Goal: Feedback & Contribution: Leave review/rating

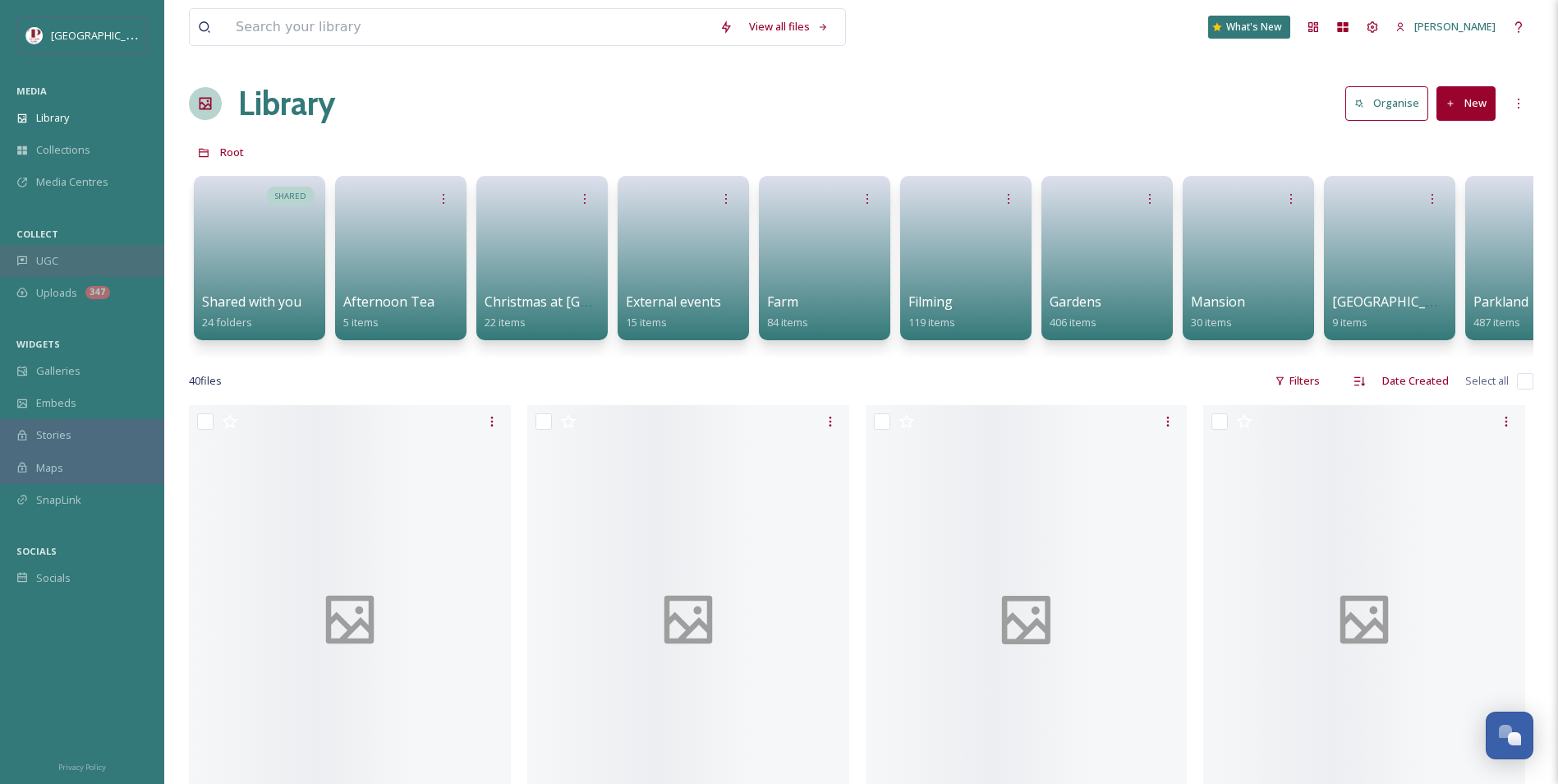
click at [37, 262] on span "UGC" at bounding box center [48, 261] width 23 height 16
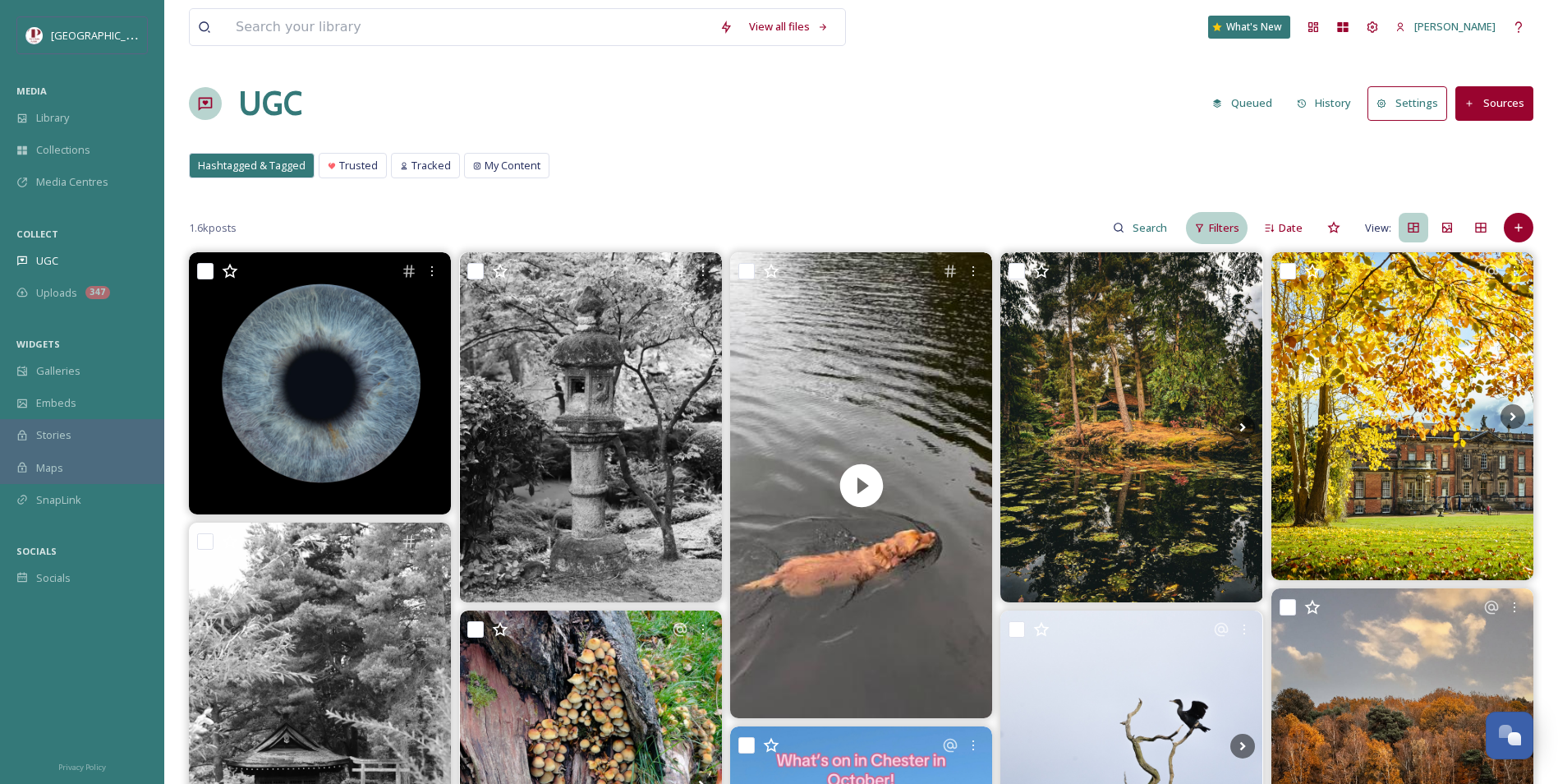
click at [1232, 241] on div "Filters" at bounding box center [1218, 228] width 62 height 32
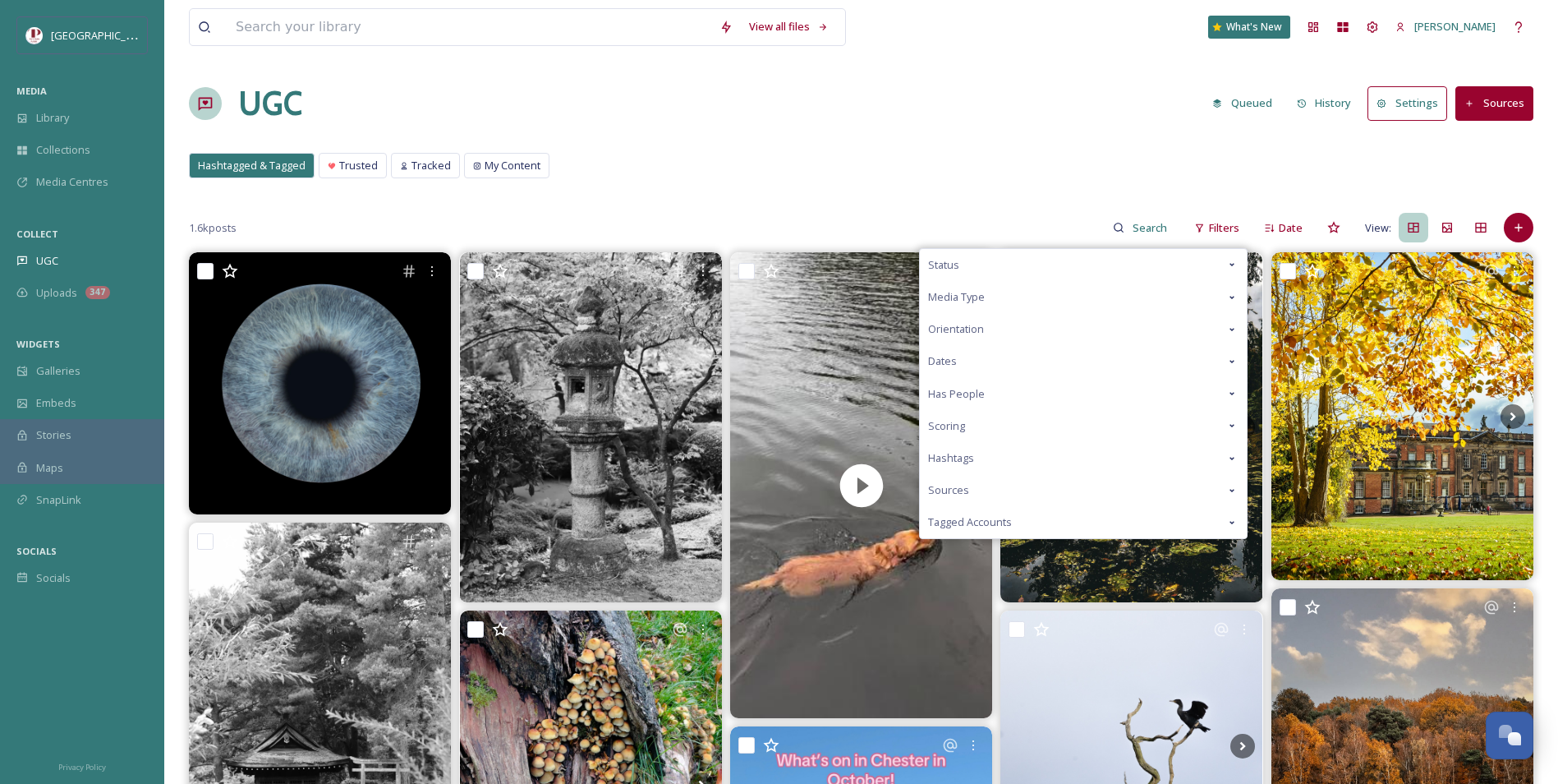
click at [939, 428] on span "Scoring" at bounding box center [946, 426] width 37 height 16
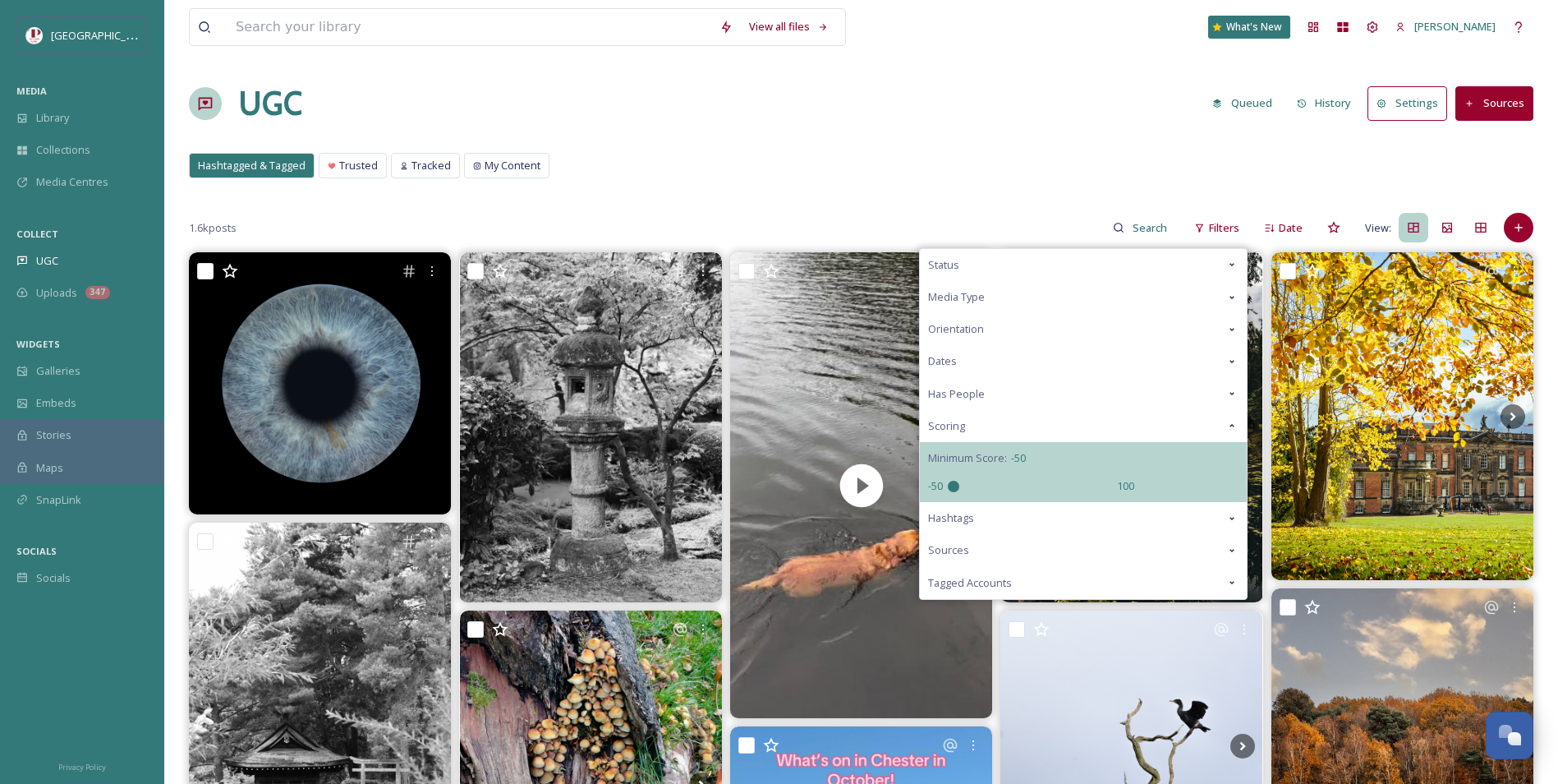
drag, startPoint x: 1035, startPoint y: 486, endPoint x: 773, endPoint y: 506, distance: 262.8
type input "-50"
click at [948, 492] on input "range" at bounding box center [1030, 486] width 164 height 11
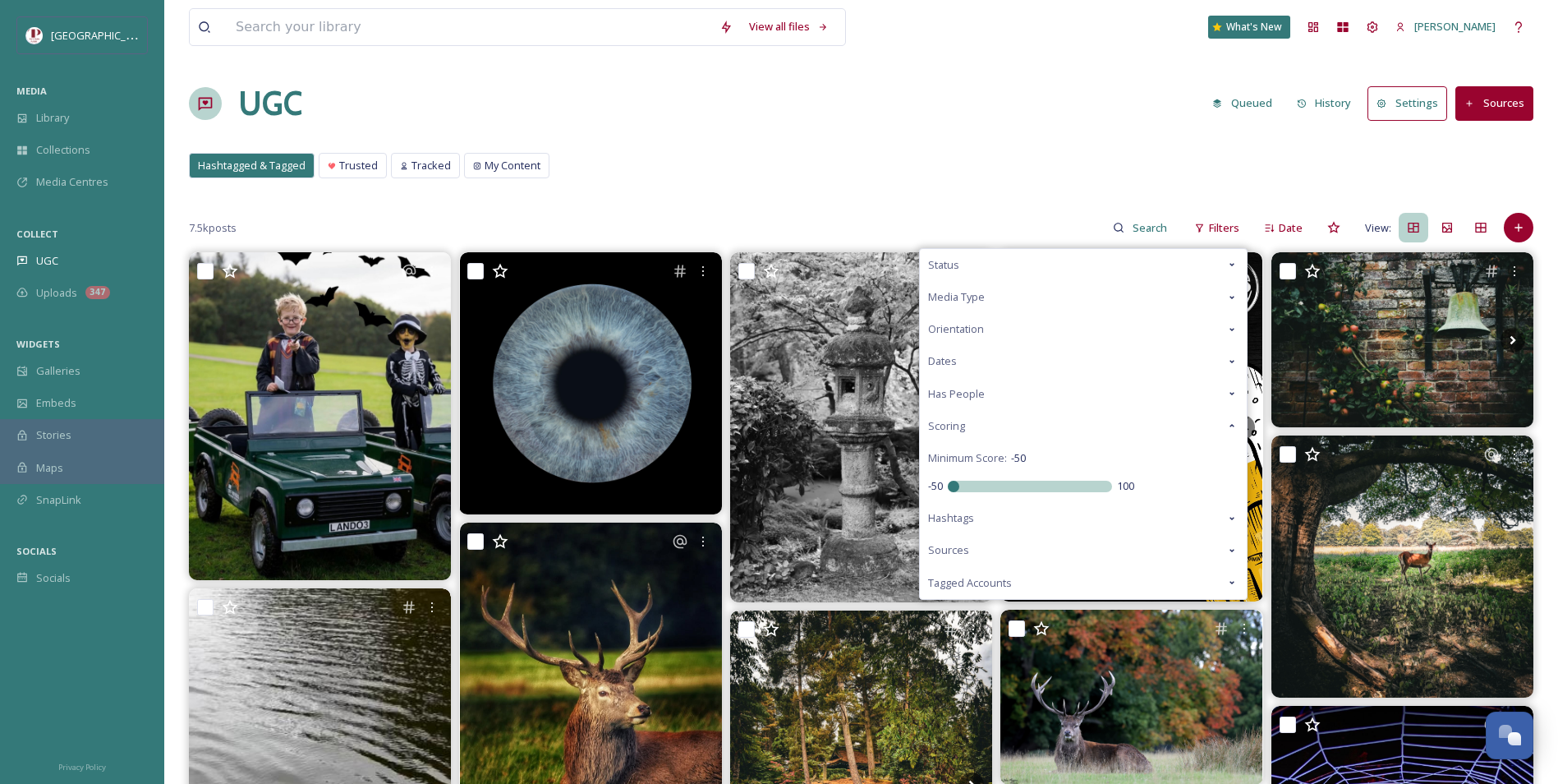
click at [703, 162] on div "Hashtagged & Tagged Trusted Tracked My Content Hashtagged & Tagged Trusted Trac…" at bounding box center [861, 170] width 1345 height 34
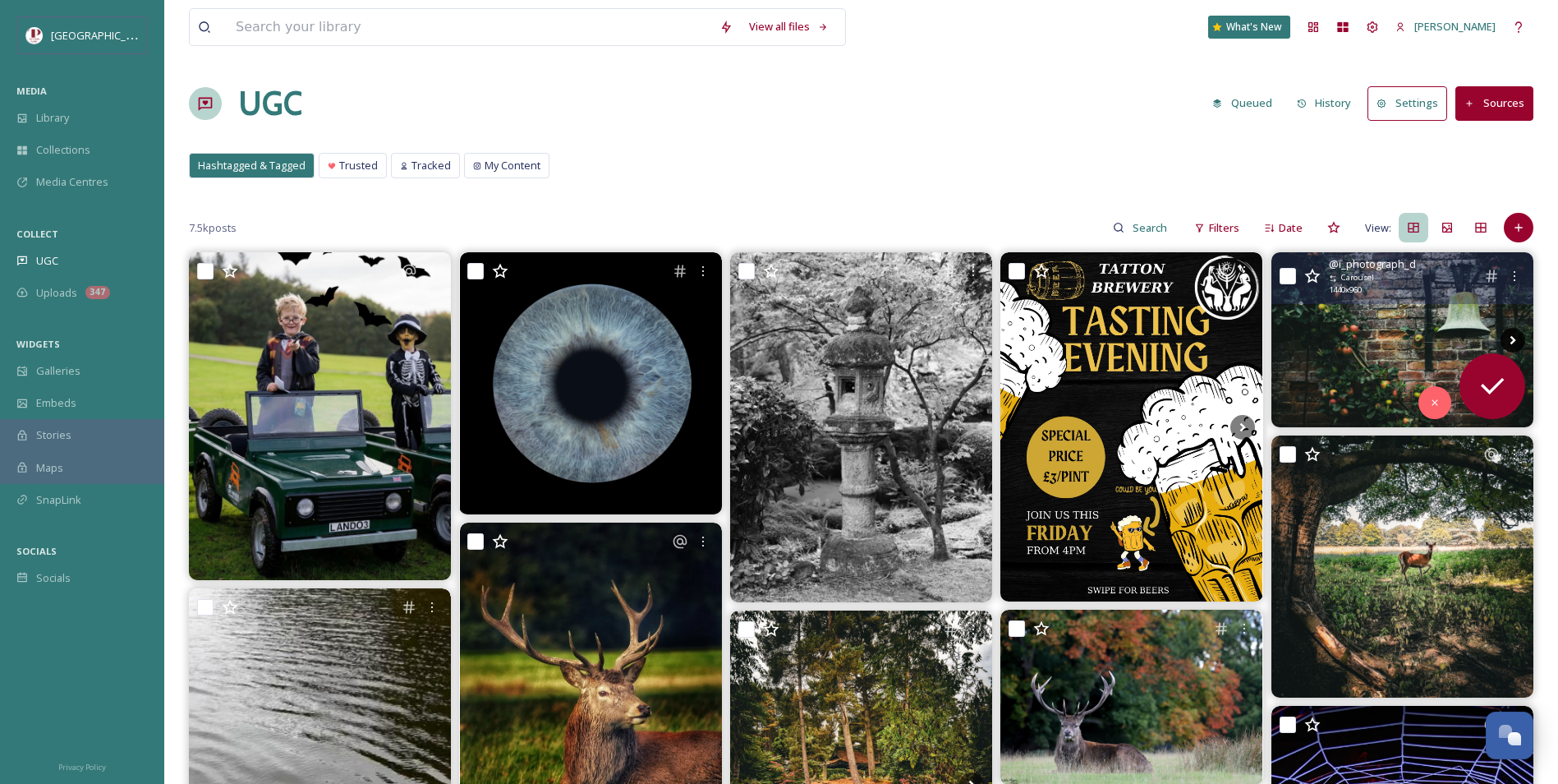
click at [1512, 339] on icon at bounding box center [1514, 339] width 6 height 9
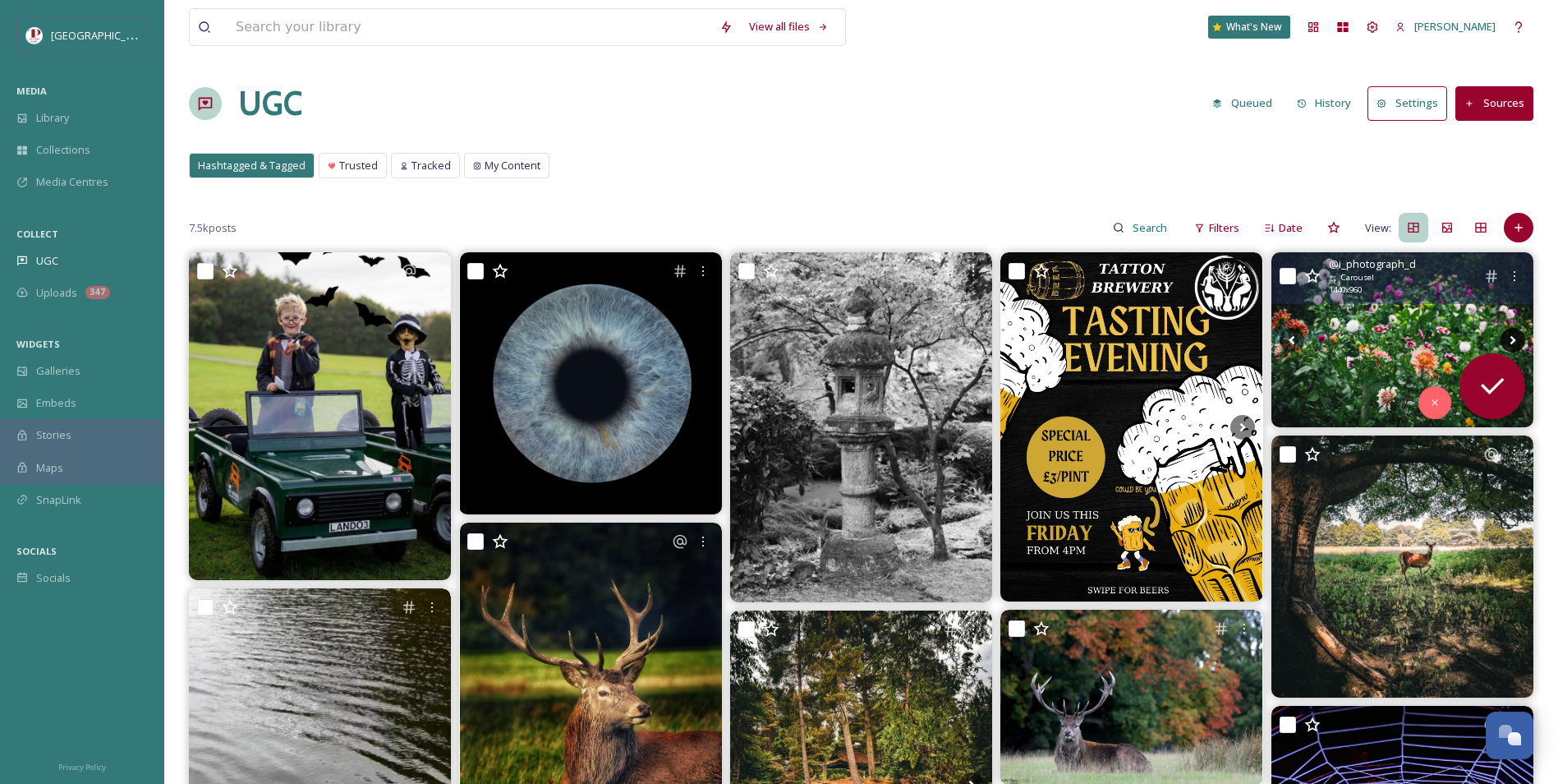
click at [1512, 339] on icon at bounding box center [1514, 339] width 6 height 9
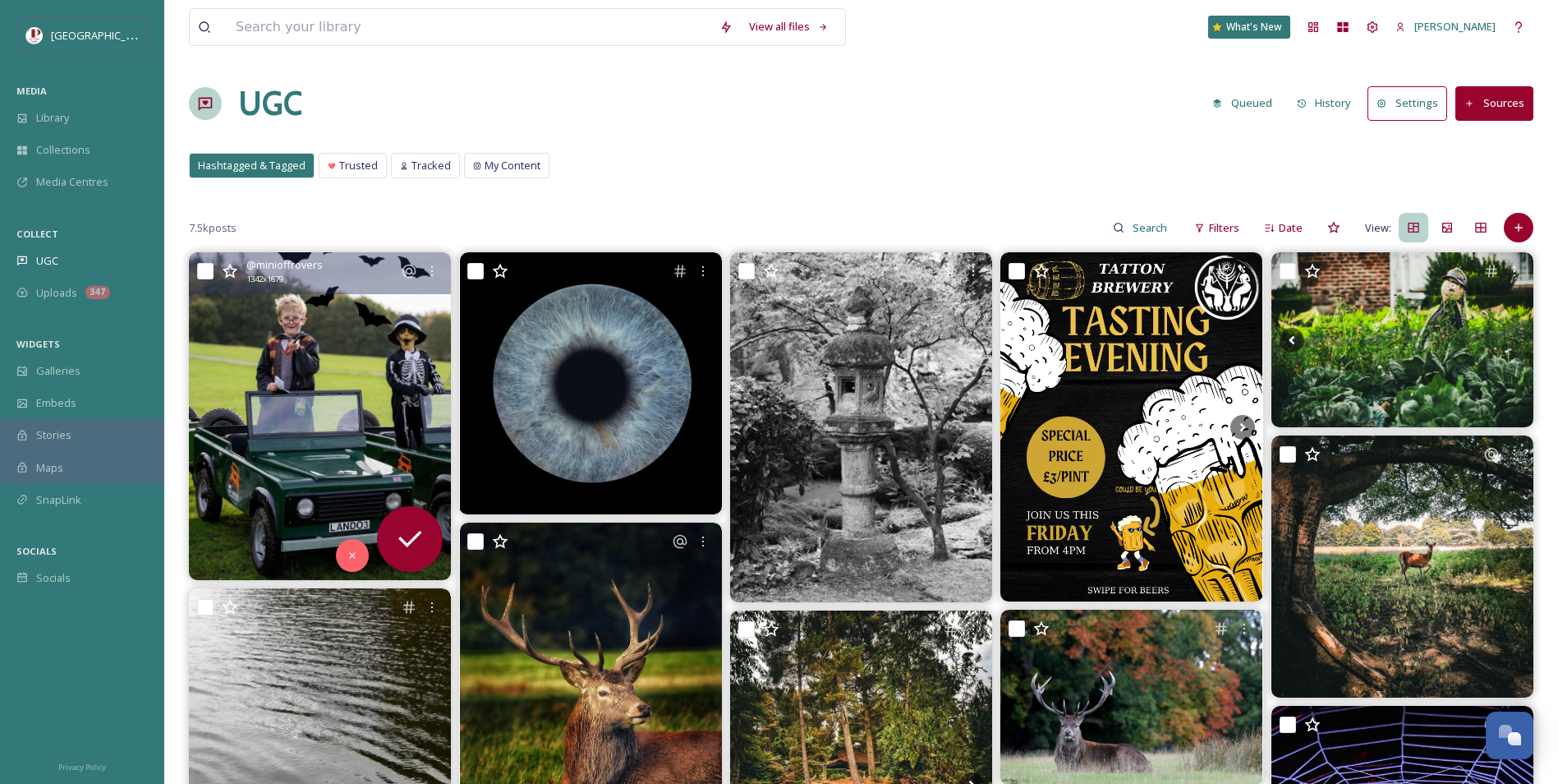
scroll to position [328, 0]
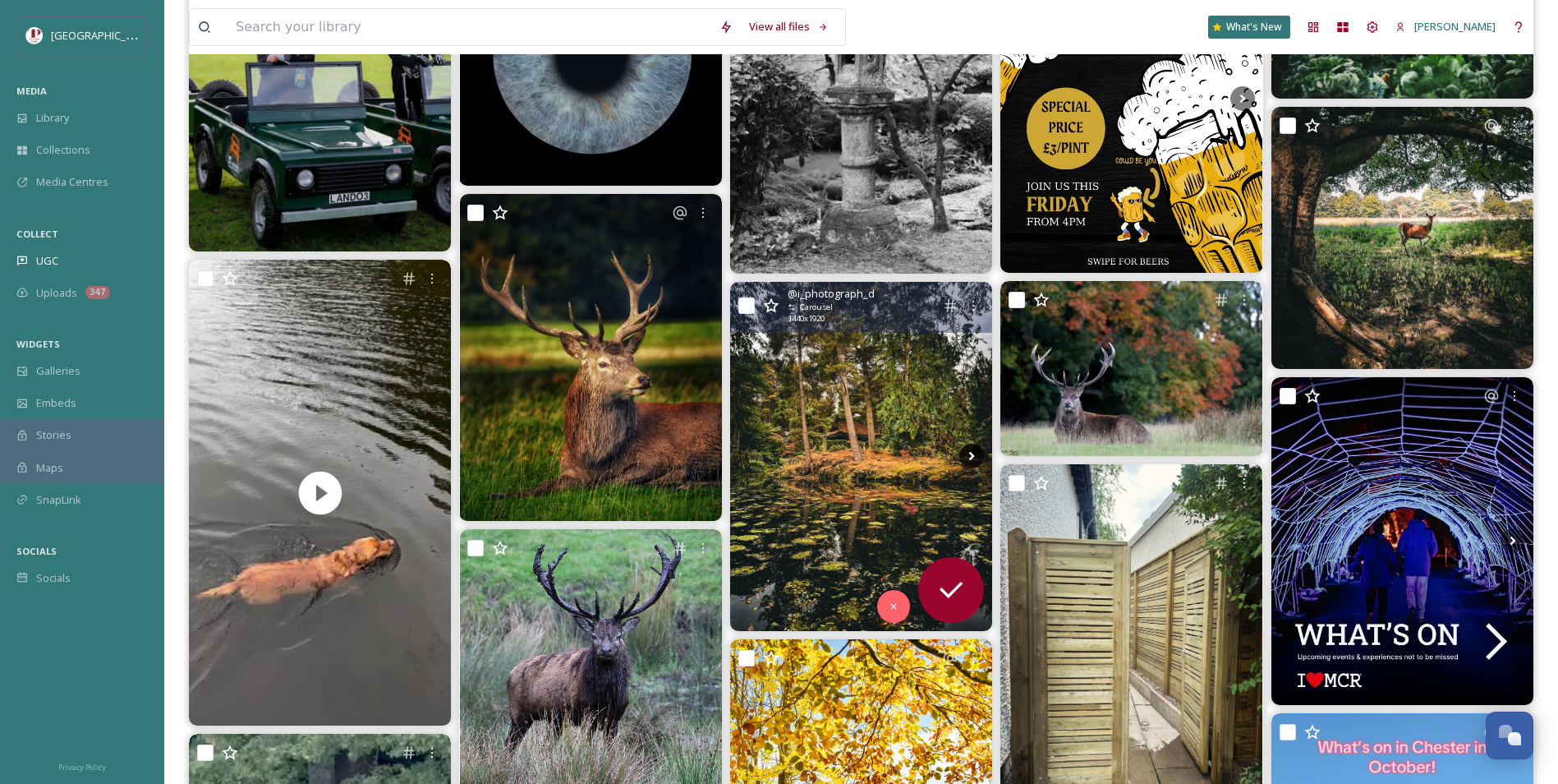
click at [975, 456] on icon at bounding box center [972, 457] width 6 height 9
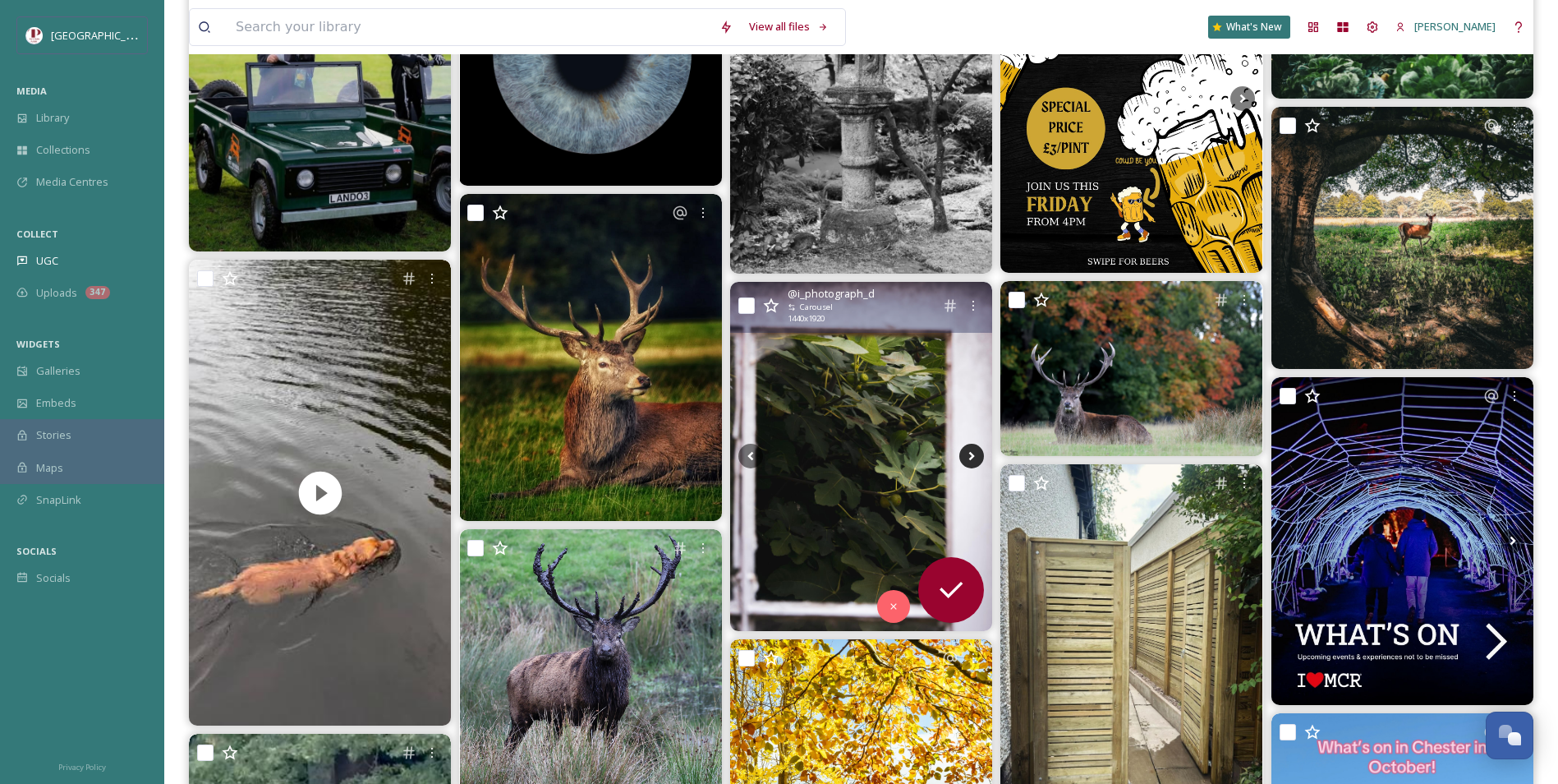
click at [975, 456] on icon at bounding box center [972, 457] width 6 height 9
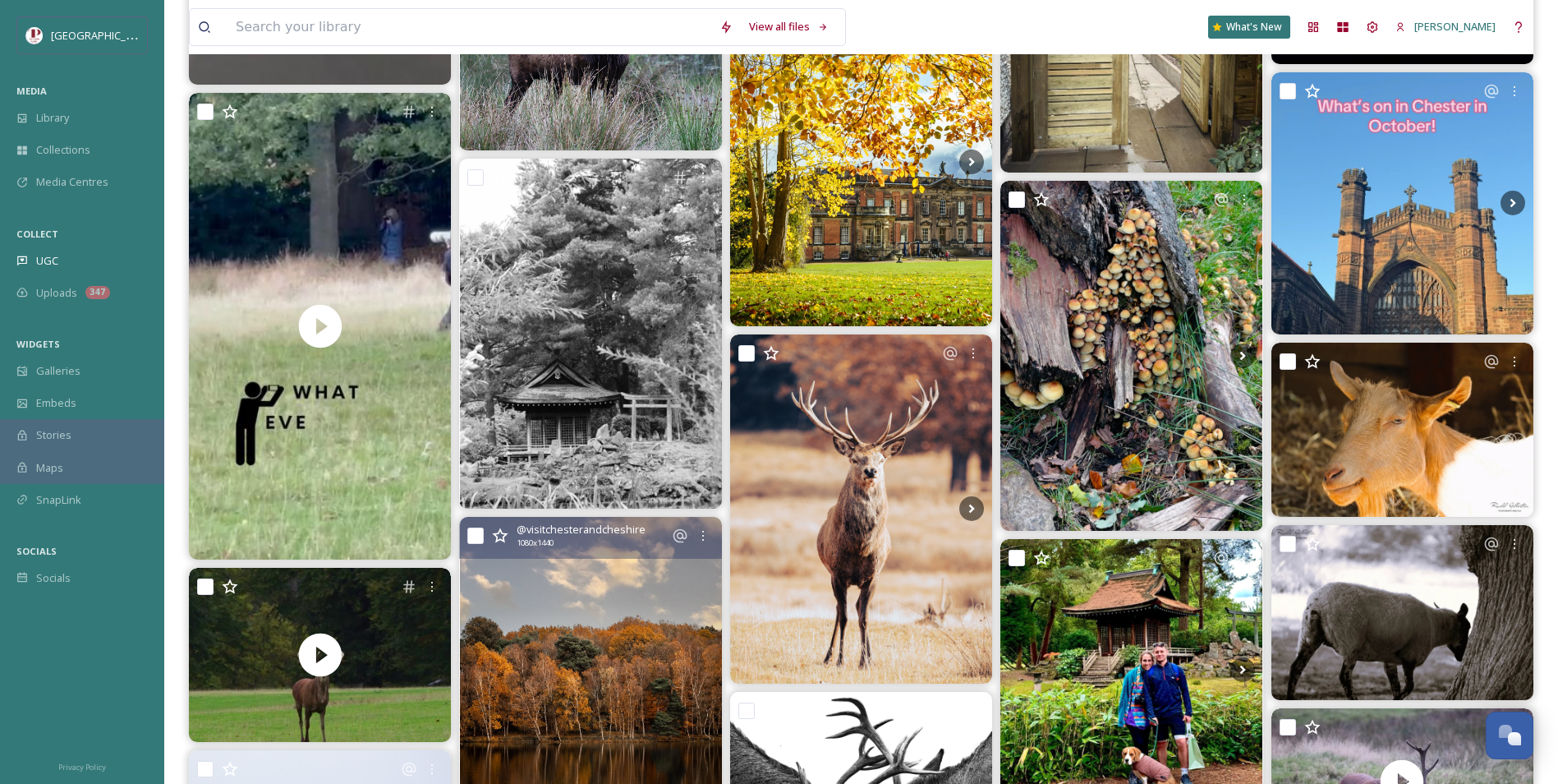
scroll to position [1150, 0]
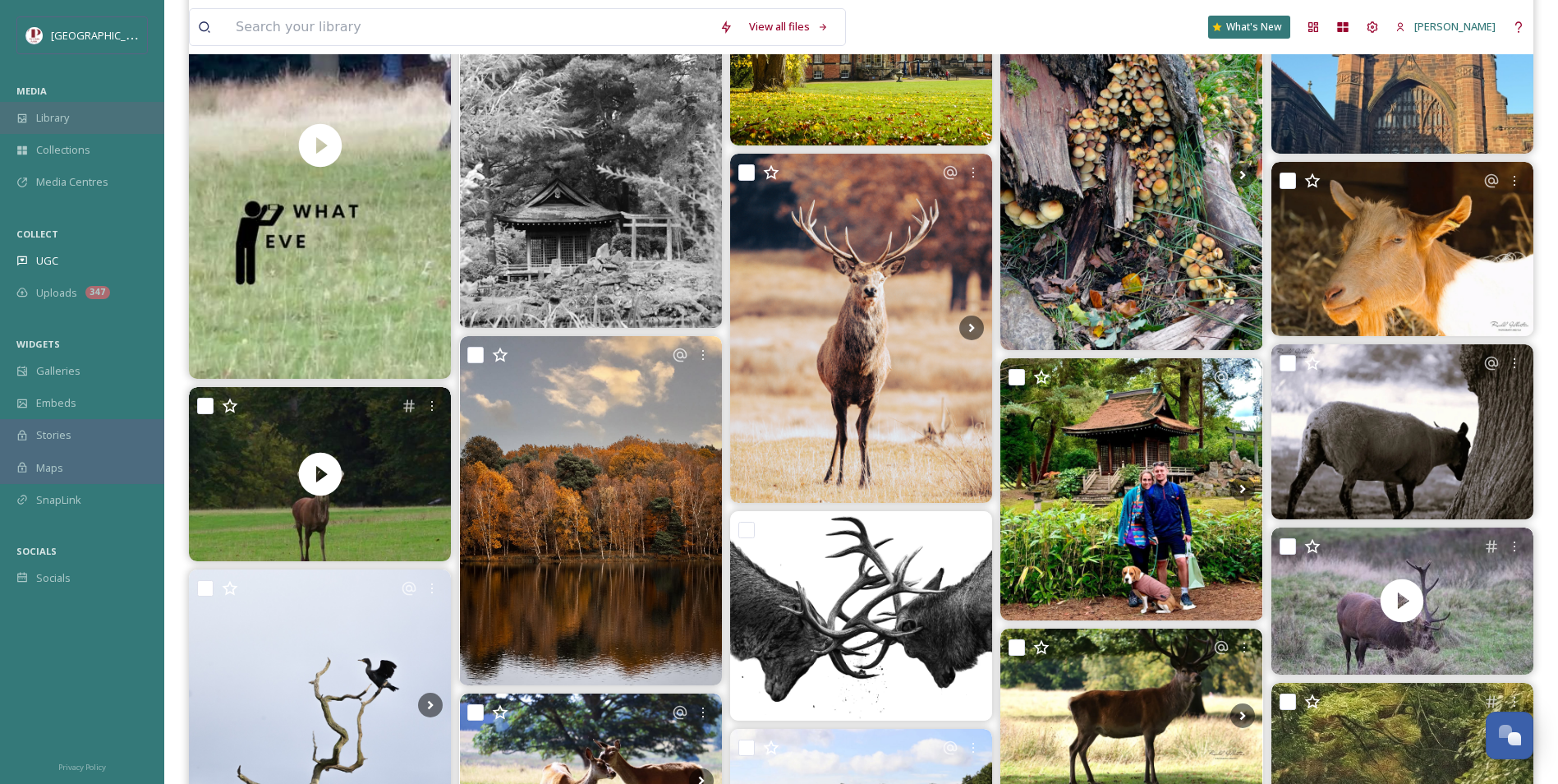
click at [75, 122] on div "Library" at bounding box center [82, 118] width 164 height 32
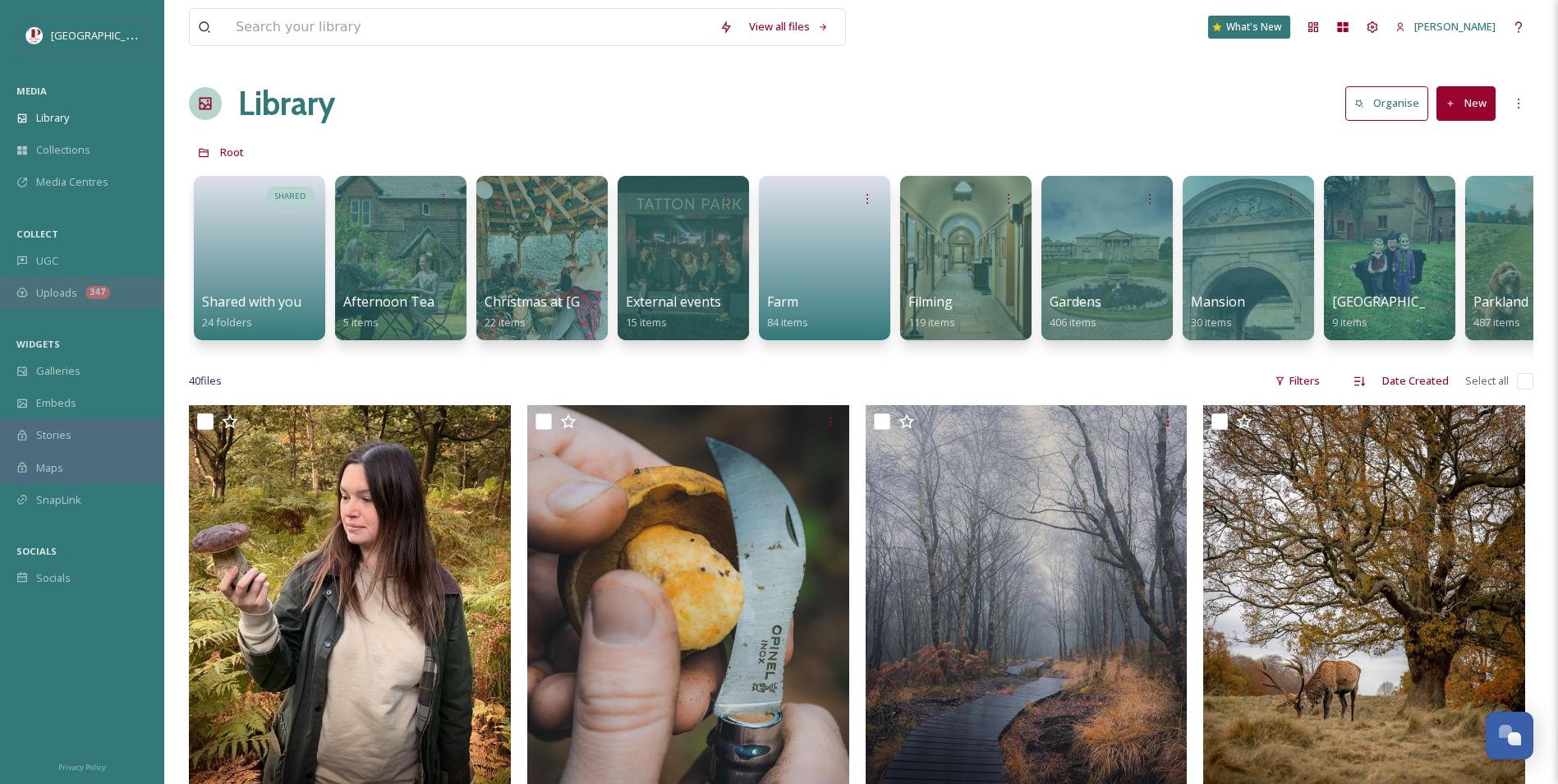
click at [89, 294] on div "347" at bounding box center [98, 293] width 24 height 13
